Goal: Check status: Check status

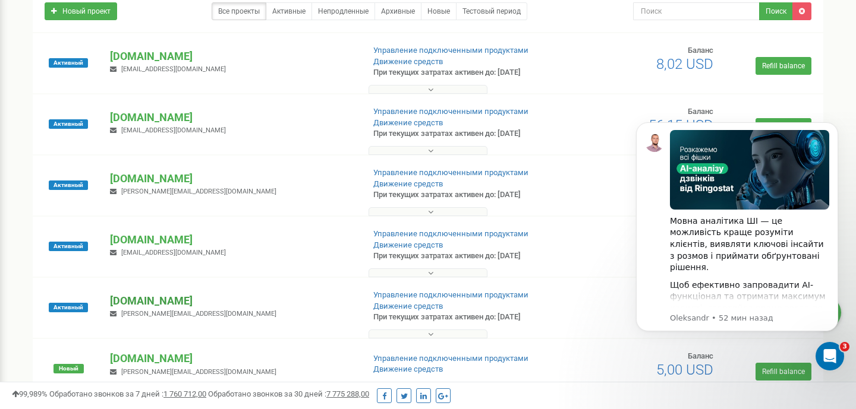
click at [150, 301] on p "[DOMAIN_NAME]" at bounding box center [232, 301] width 244 height 15
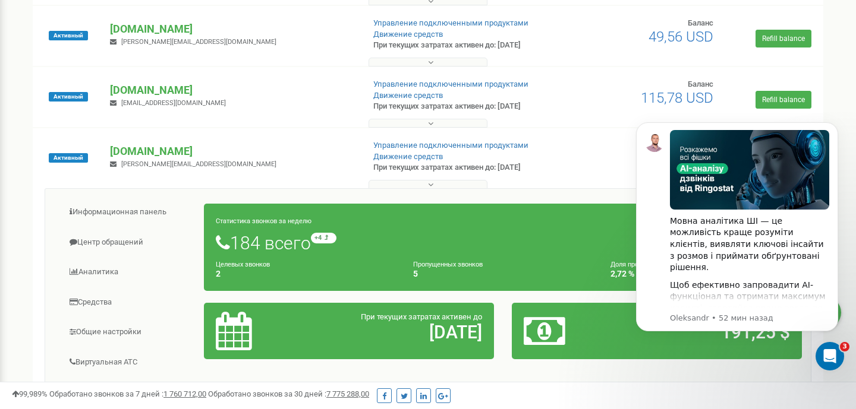
scroll to position [254, 0]
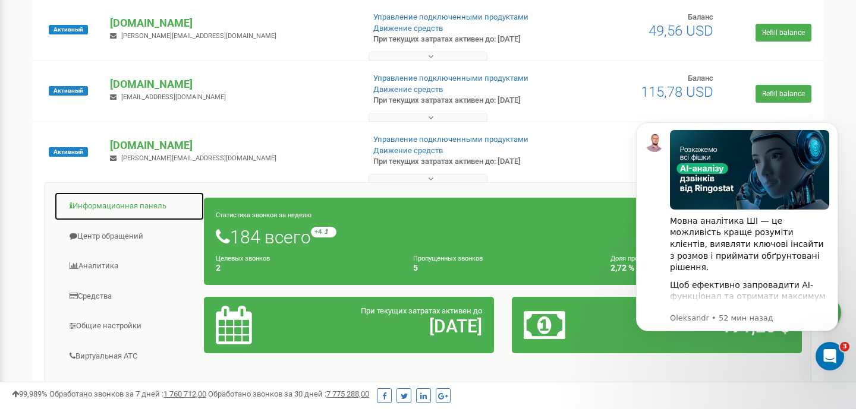
click at [140, 209] on link "Информационная панель" at bounding box center [129, 206] width 150 height 29
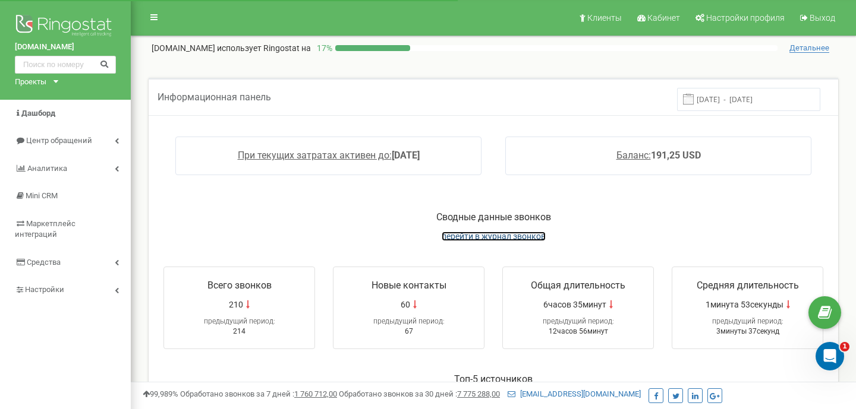
click at [468, 235] on span "перейти в журнал звонков" at bounding box center [493, 237] width 104 height 10
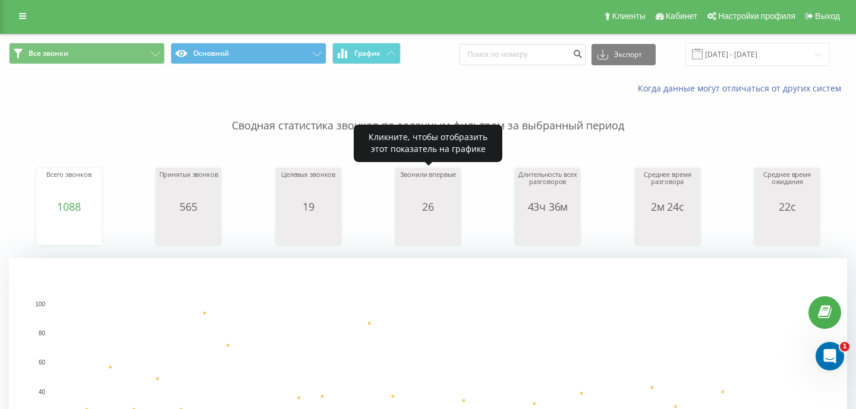
scroll to position [1, 0]
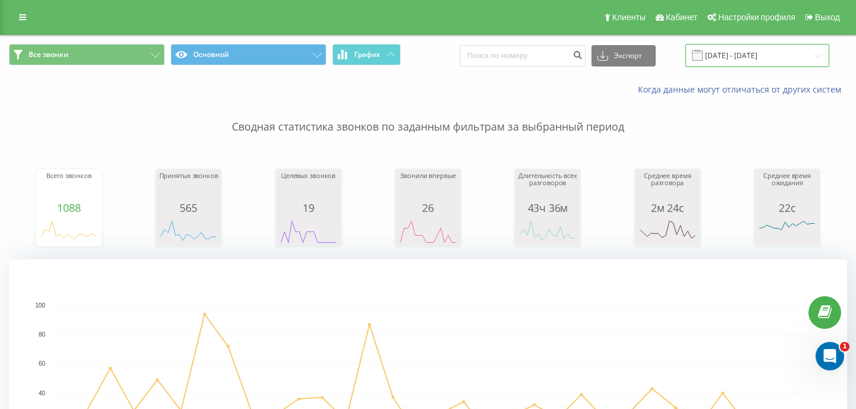
click at [736, 55] on input "[DATE] - [DATE]" at bounding box center [757, 55] width 144 height 23
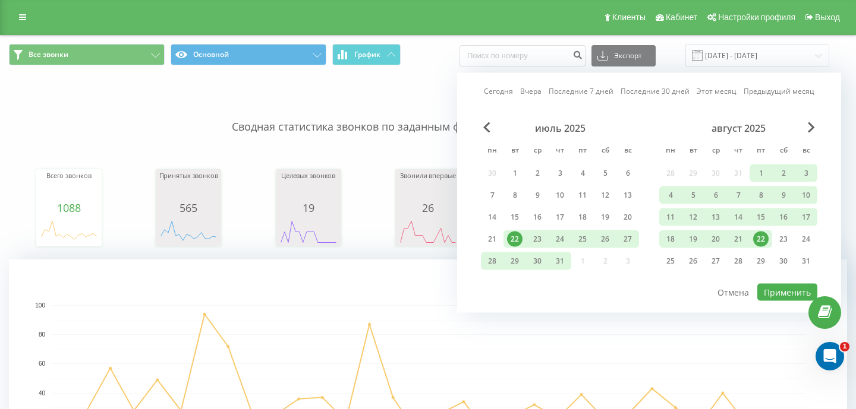
click at [758, 242] on div "22" at bounding box center [760, 239] width 15 height 15
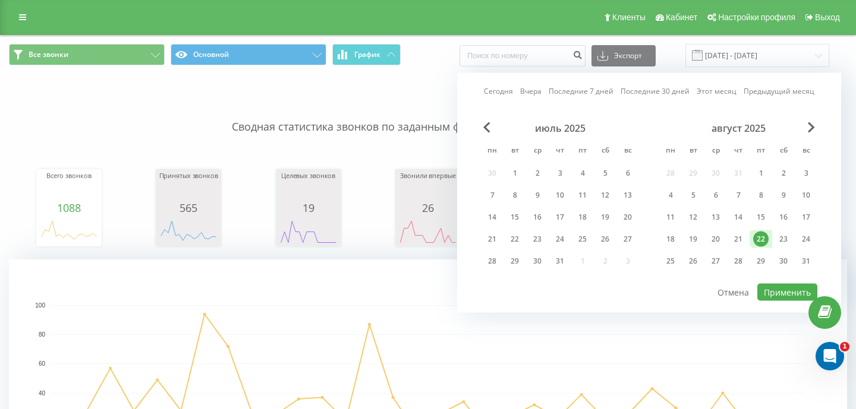
click at [758, 242] on div "22" at bounding box center [760, 239] width 15 height 15
click at [774, 288] on button "Применить" at bounding box center [787, 292] width 60 height 17
type input "[DATE] - [DATE]"
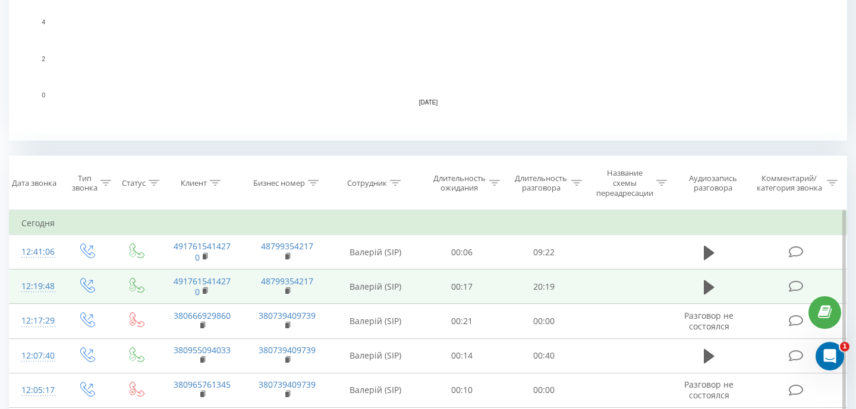
scroll to position [504, 0]
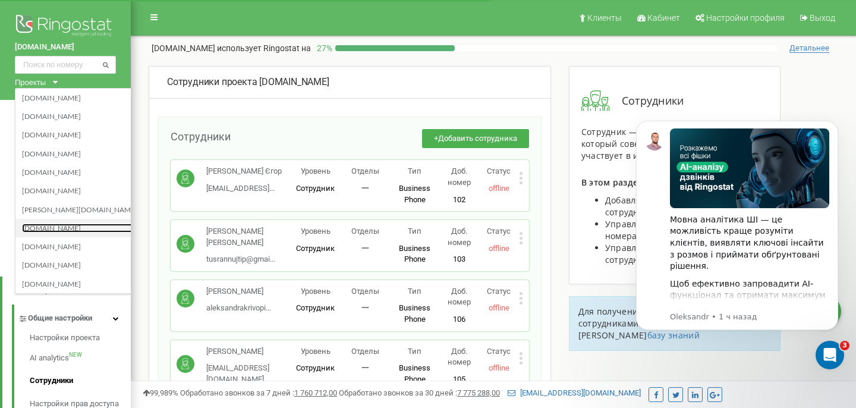
click at [57, 226] on link "[DOMAIN_NAME]" at bounding box center [79, 228] width 115 height 10
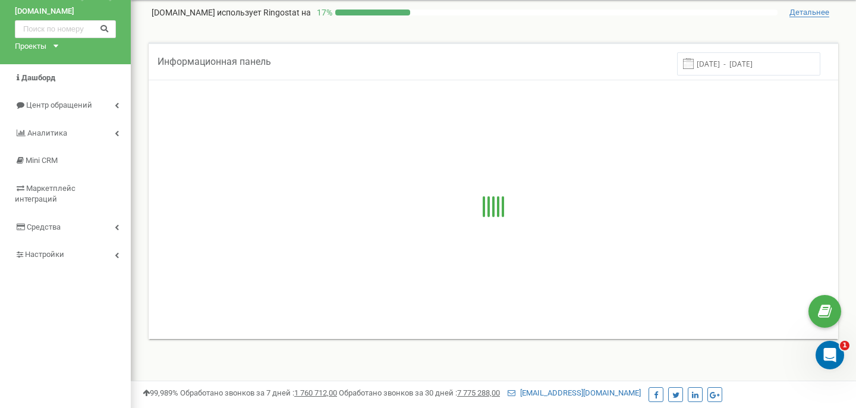
scroll to position [40, 0]
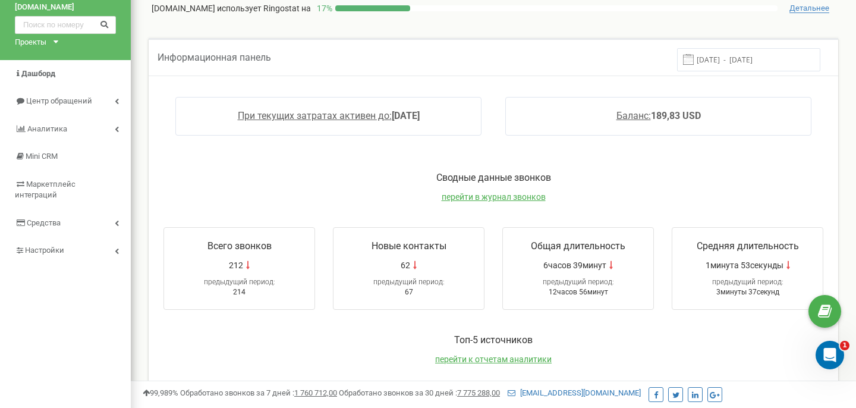
click at [490, 189] on div "Сводные данные звонков перейти в журнал звонков" at bounding box center [493, 192] width 683 height 43
click at [490, 194] on span "перейти в журнал звонков" at bounding box center [493, 197] width 104 height 10
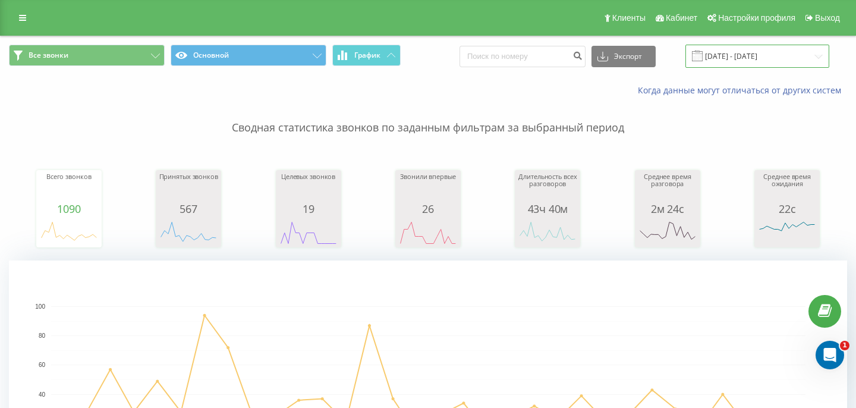
click at [726, 60] on input "[DATE] - [DATE]" at bounding box center [757, 56] width 144 height 23
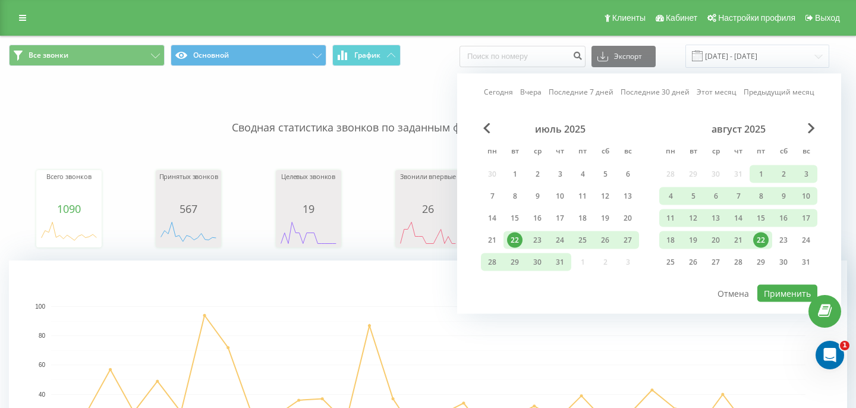
click at [760, 237] on div "22" at bounding box center [760, 239] width 15 height 15
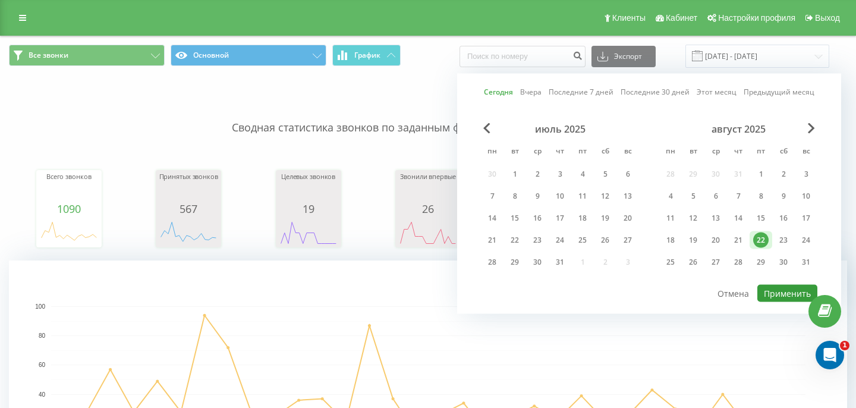
click at [779, 294] on button "Применить" at bounding box center [787, 293] width 60 height 17
type input "[DATE] - [DATE]"
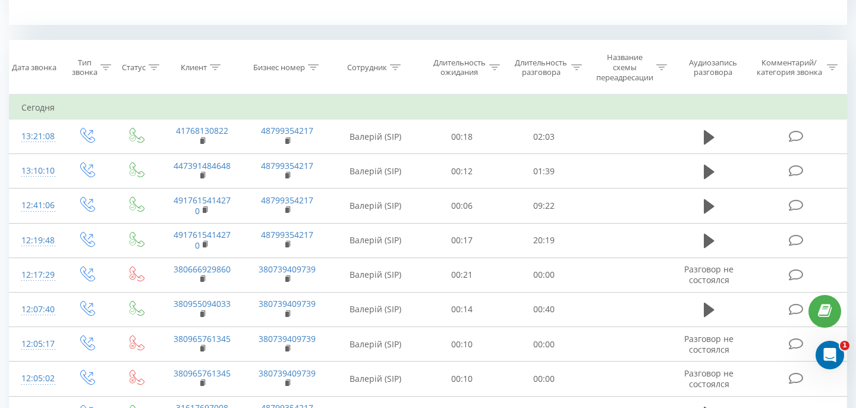
scroll to position [503, 0]
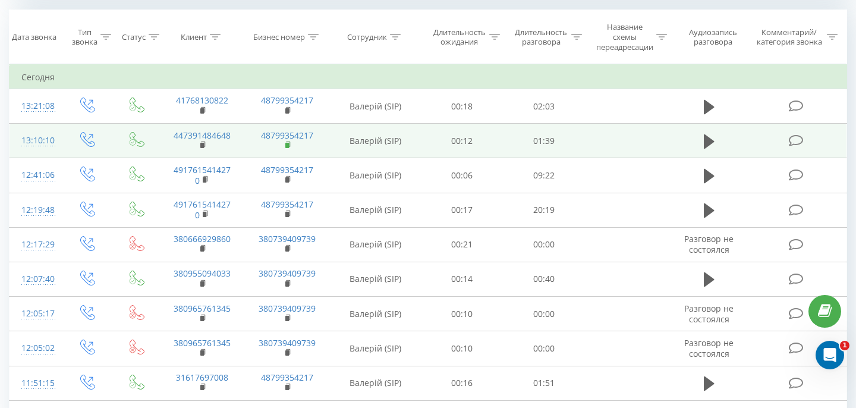
click at [285, 146] on rect at bounding box center [287, 145] width 4 height 5
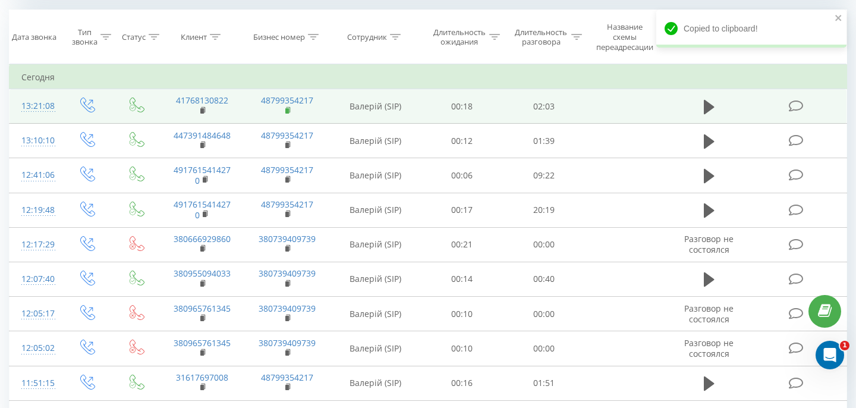
click at [289, 112] on icon at bounding box center [288, 108] width 4 height 5
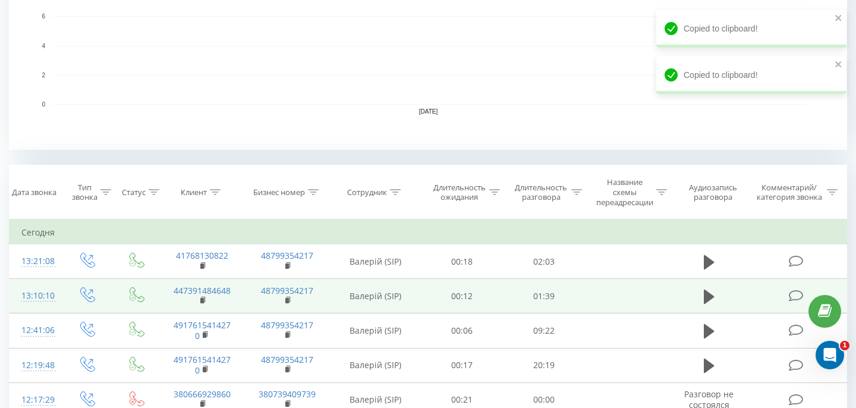
scroll to position [346, 0]
